Goal: Information Seeking & Learning: Learn about a topic

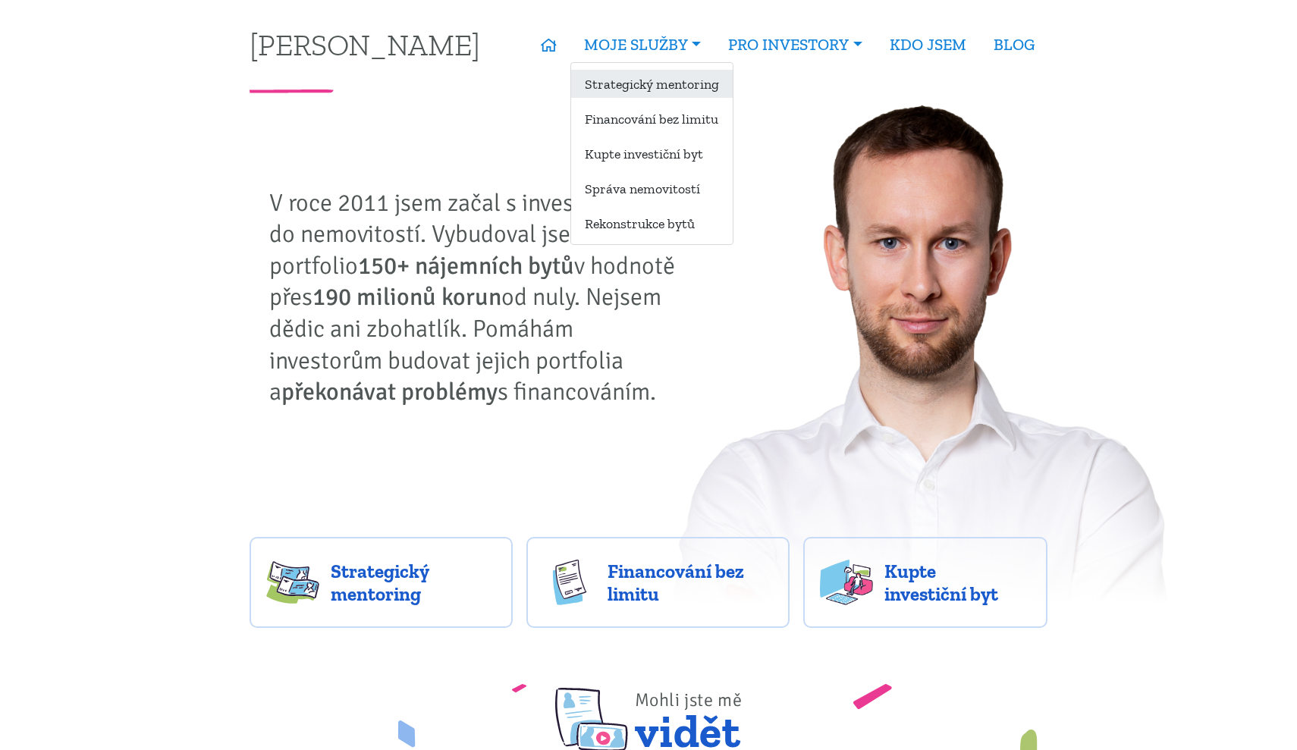
click at [642, 80] on link "Strategický mentoring" at bounding box center [652, 84] width 162 height 28
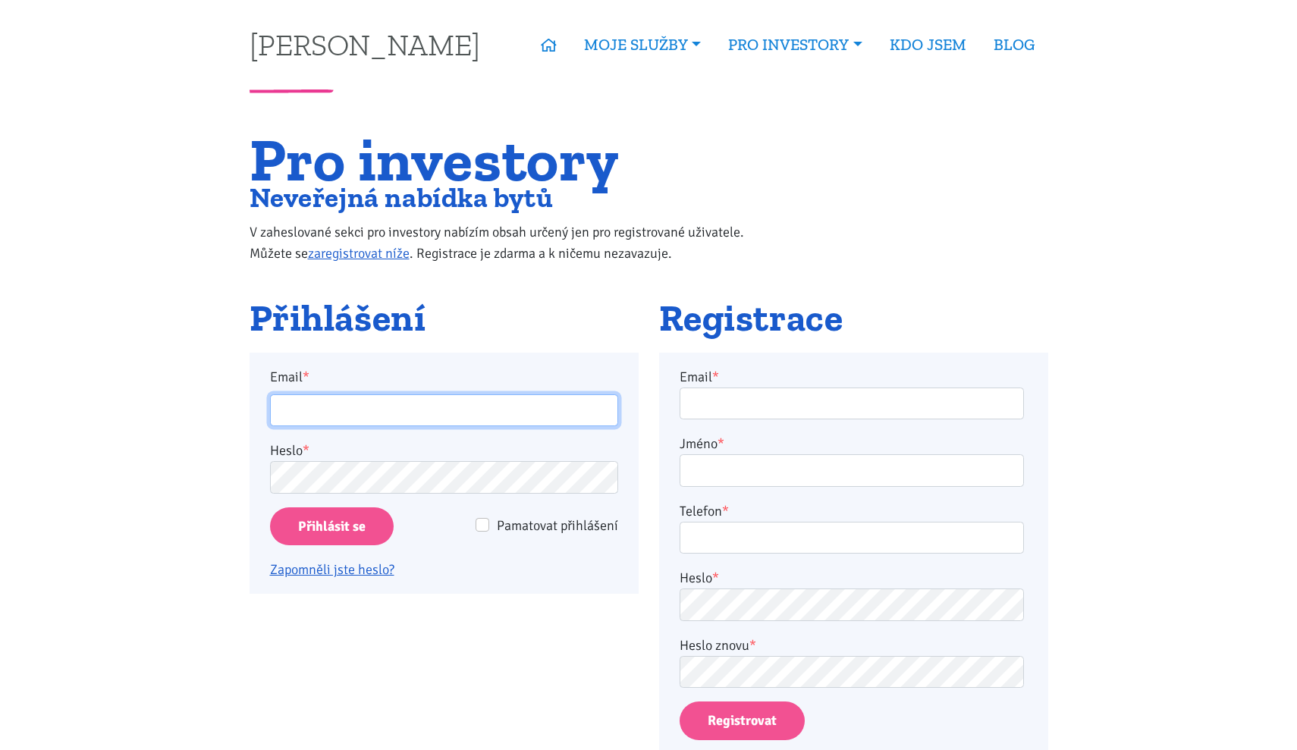
type input "martin.smrcek@gmail.com"
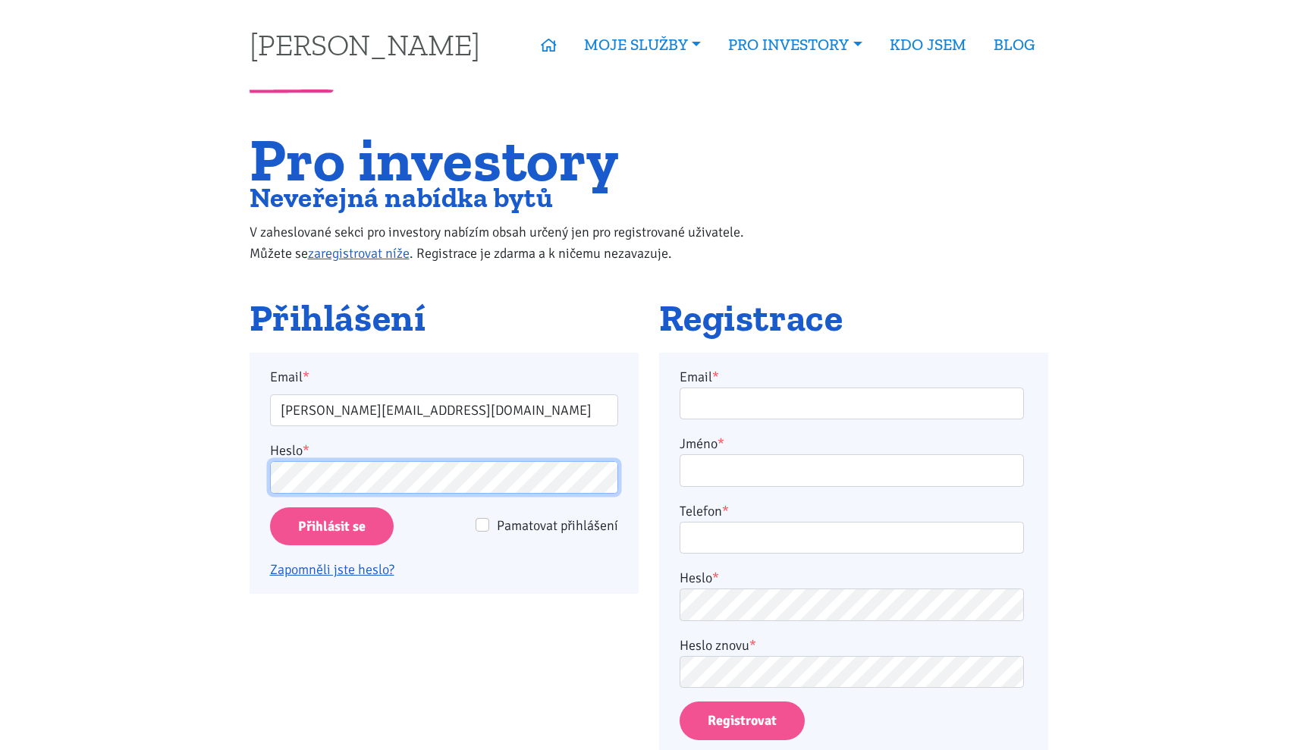
click at [331, 525] on input "Přihlásit se" at bounding box center [332, 526] width 124 height 39
click at [386, 510] on div "Přihlásit se" at bounding box center [351, 526] width 184 height 39
click at [365, 519] on input "Přihlásit se" at bounding box center [332, 526] width 124 height 39
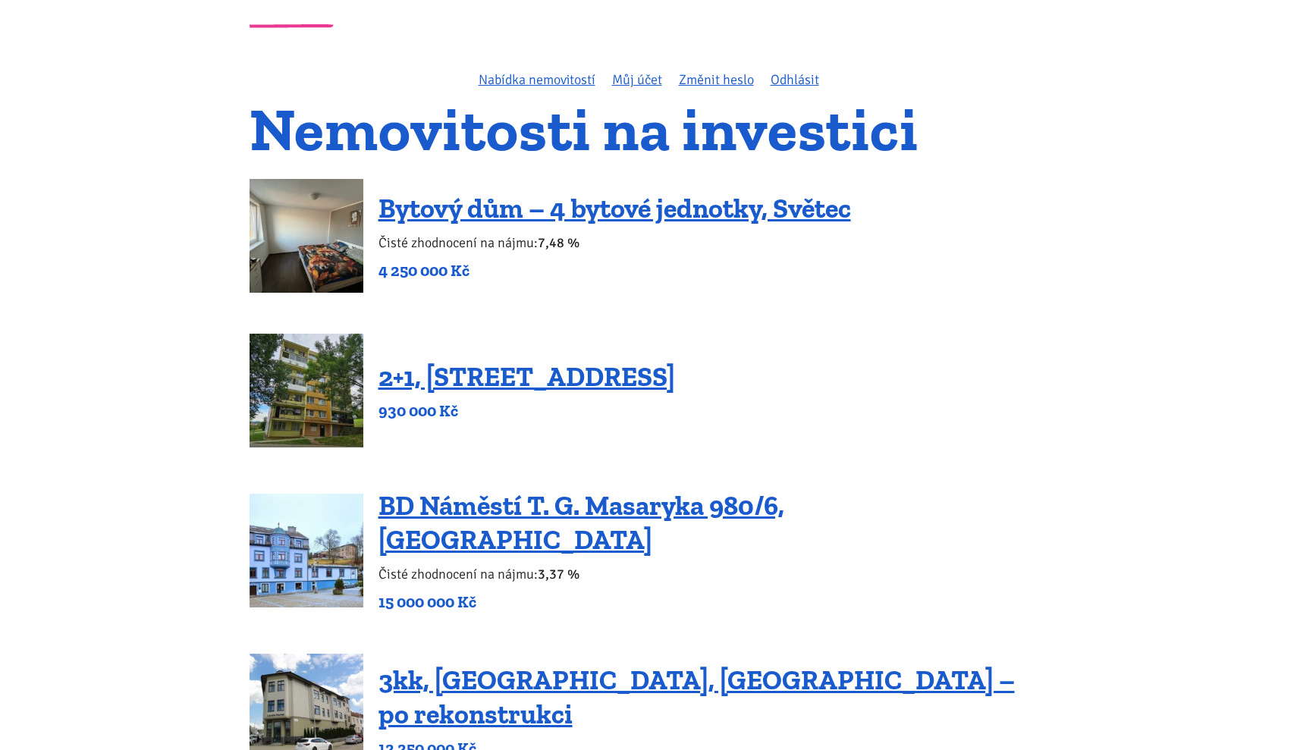
scroll to position [101, 0]
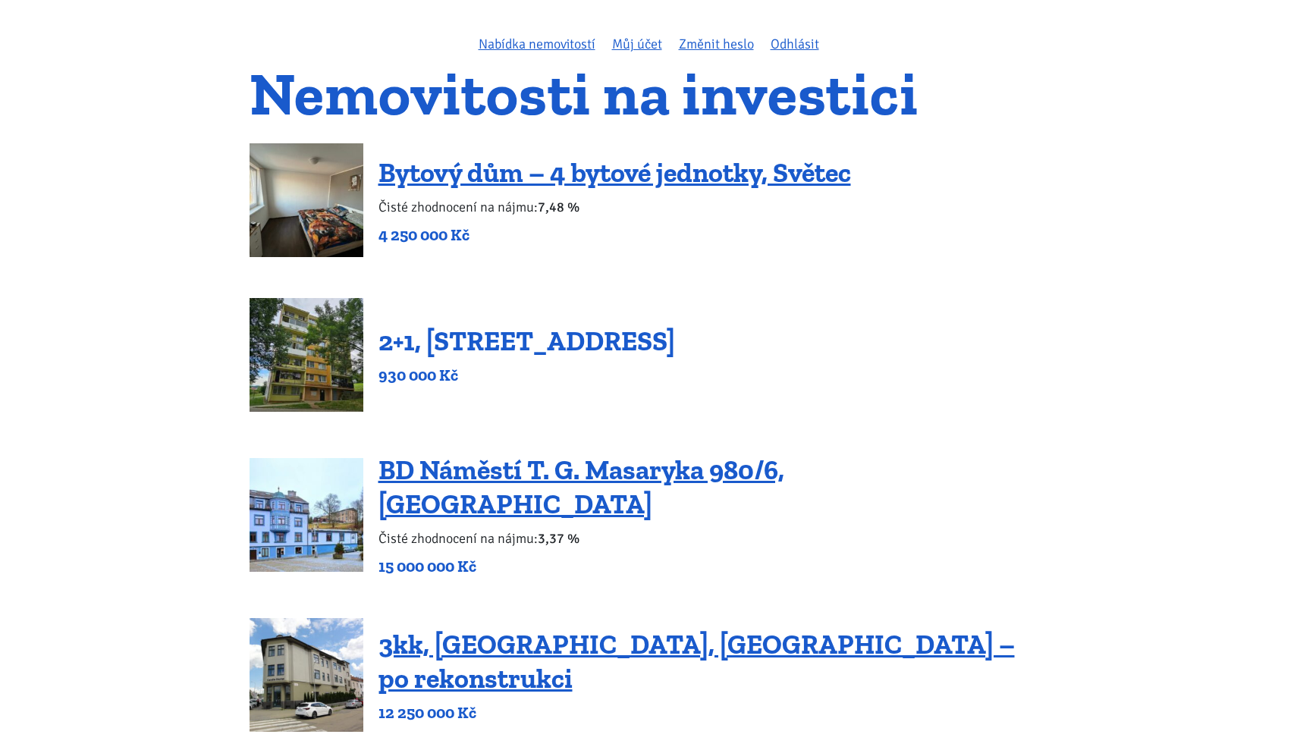
click at [439, 347] on link "2+1, [STREET_ADDRESS]" at bounding box center [526, 341] width 296 height 33
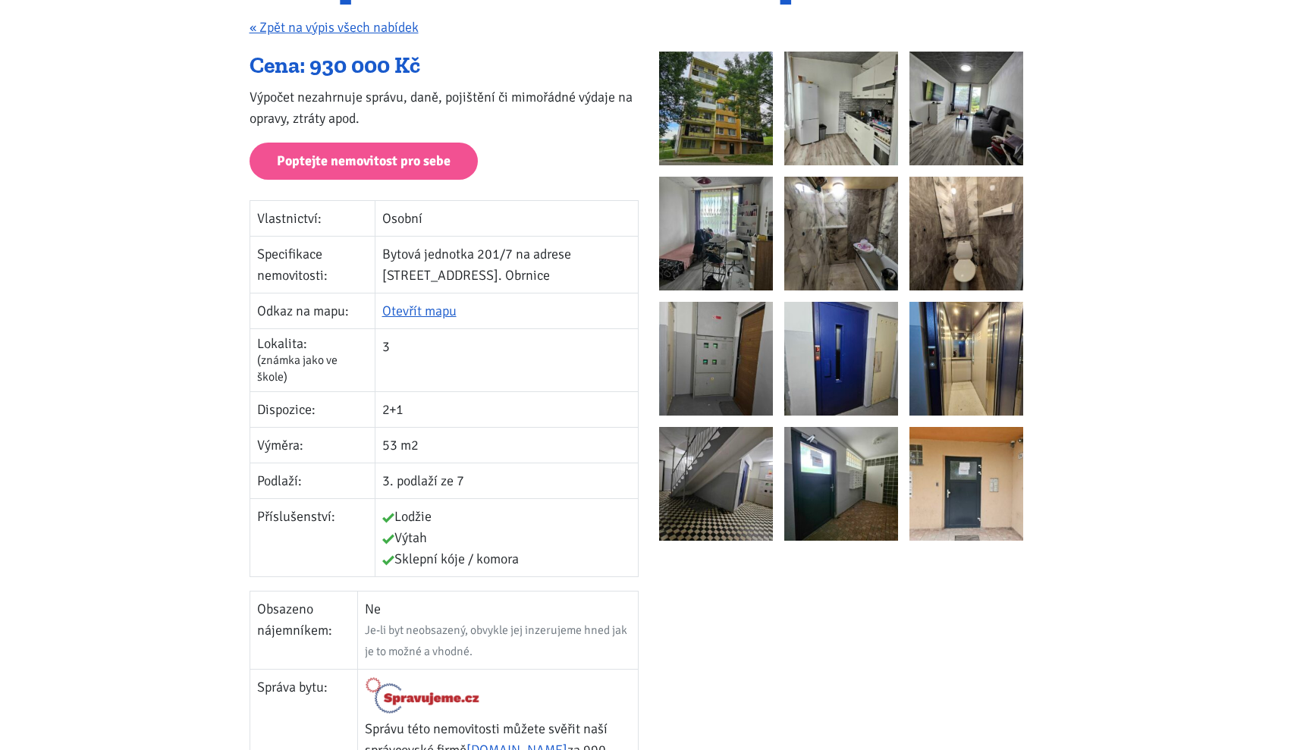
scroll to position [226, 0]
